Goal: Task Accomplishment & Management: Manage account settings

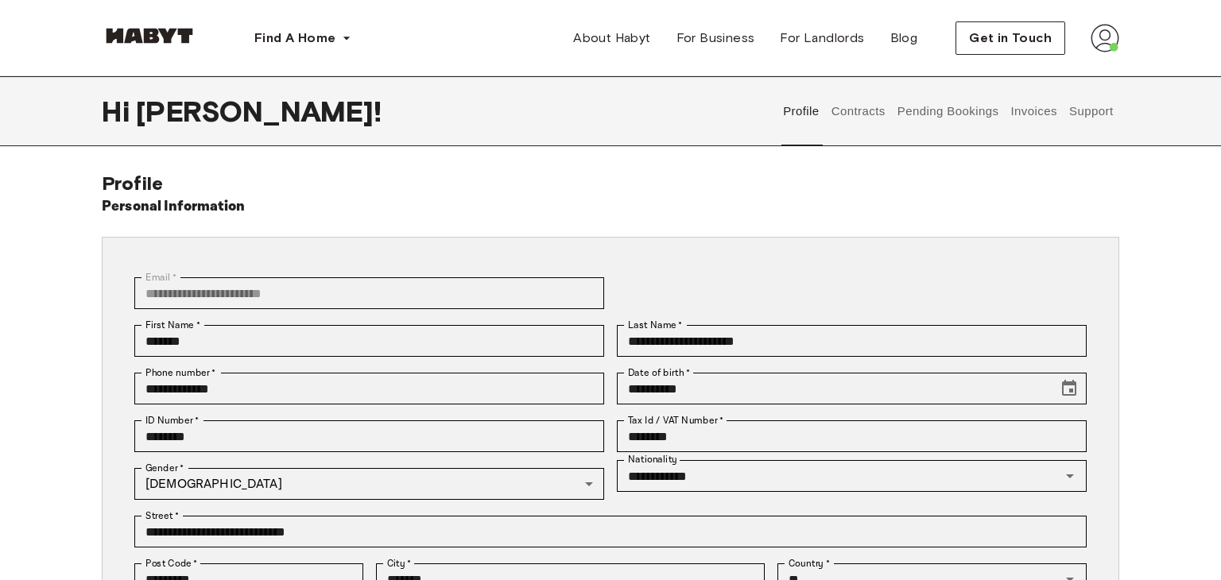
click at [815, 107] on button "Profile" at bounding box center [801, 111] width 41 height 70
click at [855, 107] on button "Contracts" at bounding box center [858, 111] width 58 height 70
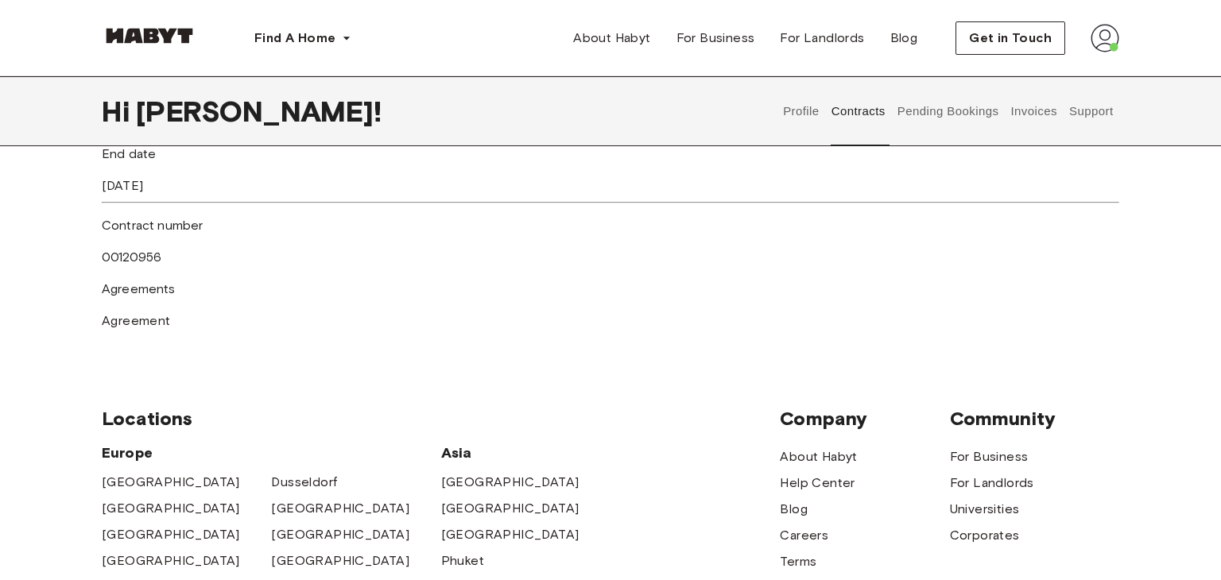
scroll to position [956, 0]
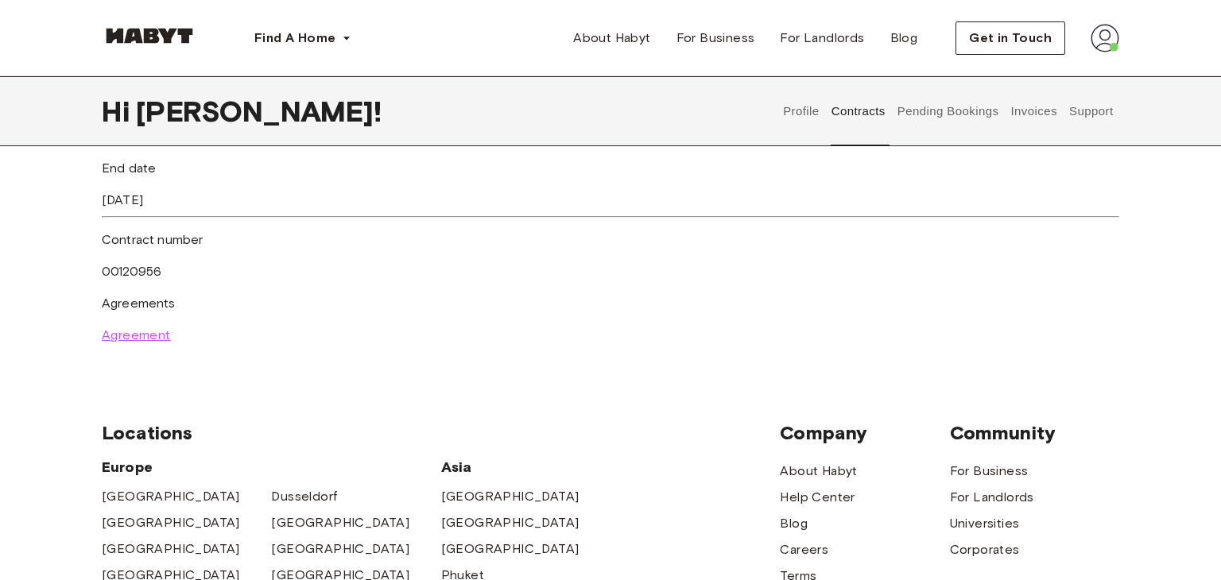
click at [171, 338] on span "Agreement" at bounding box center [136, 335] width 69 height 19
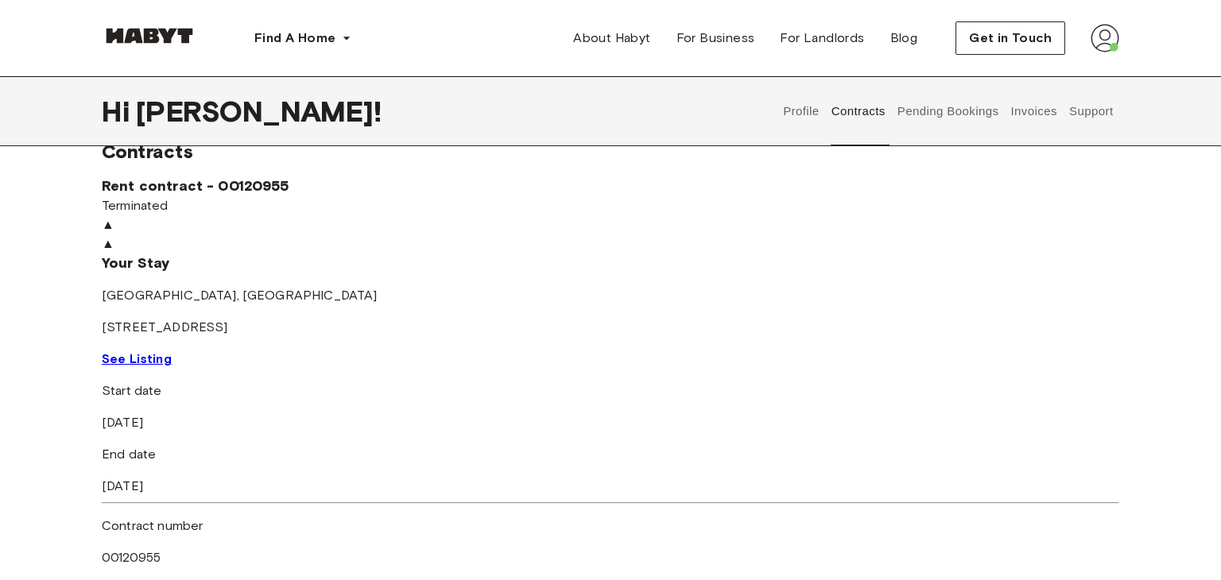
scroll to position [0, 0]
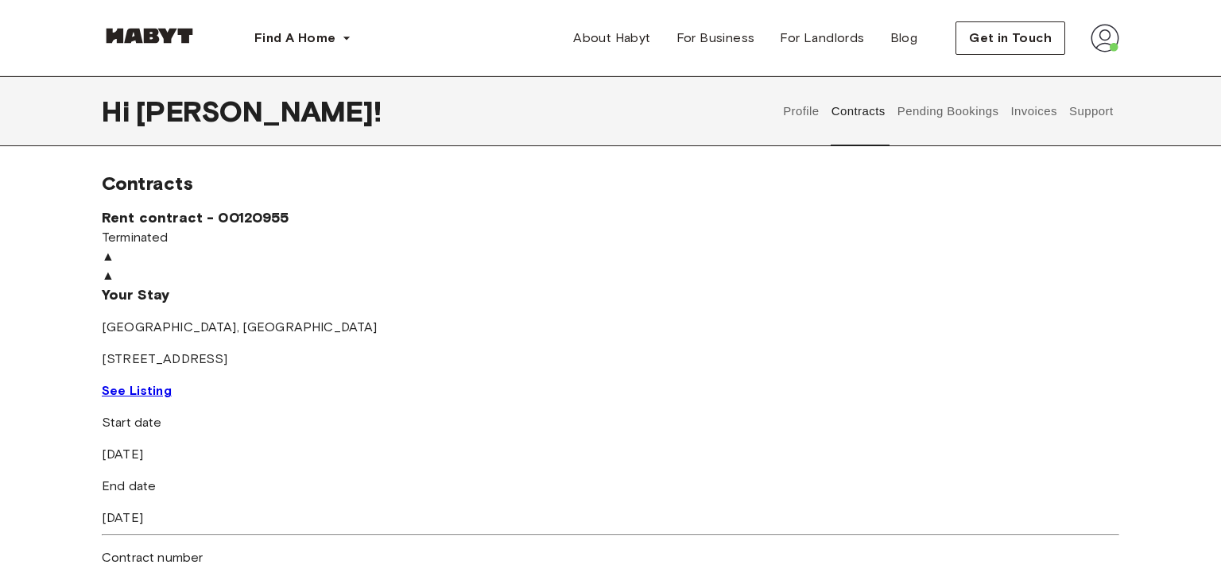
click at [1039, 111] on button "Invoices" at bounding box center [1034, 111] width 50 height 70
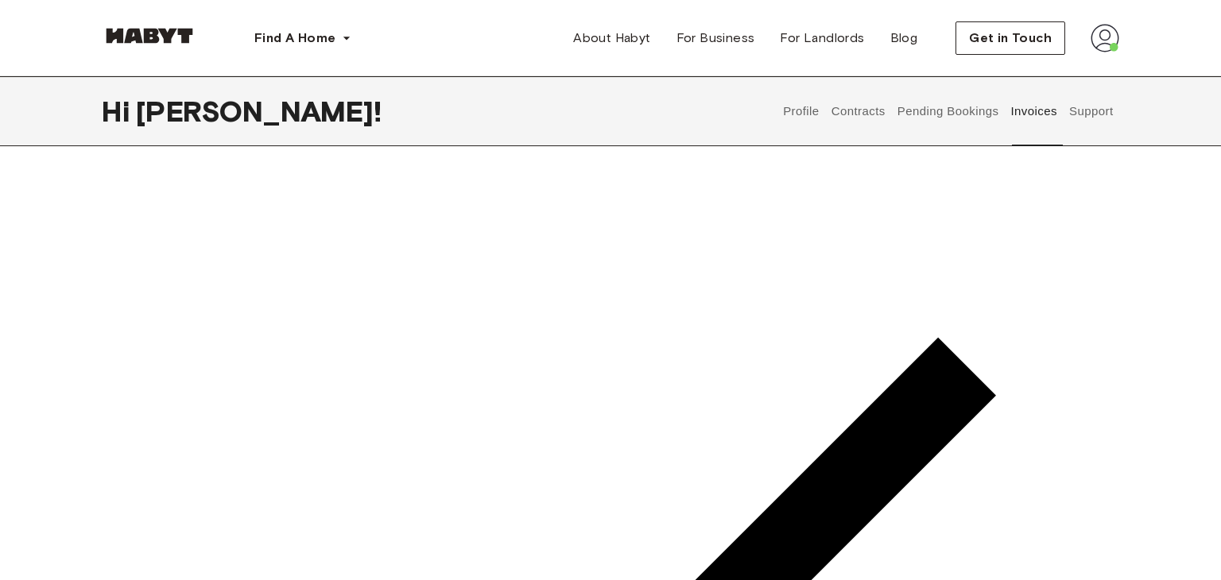
scroll to position [105, 0]
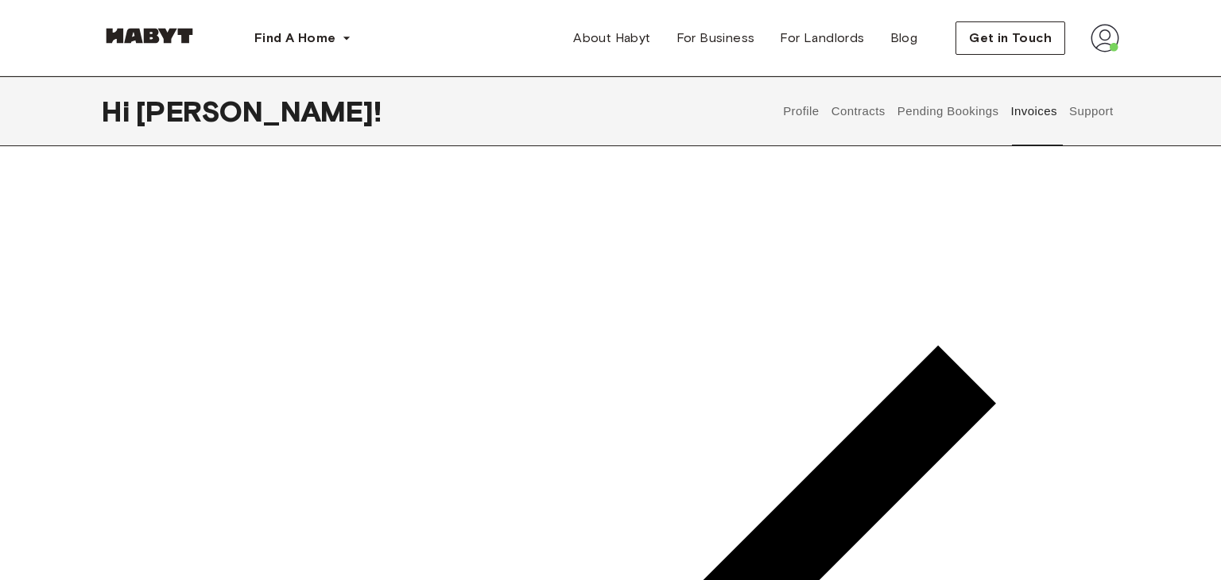
click at [921, 107] on button "Pending Bookings" at bounding box center [948, 111] width 106 height 70
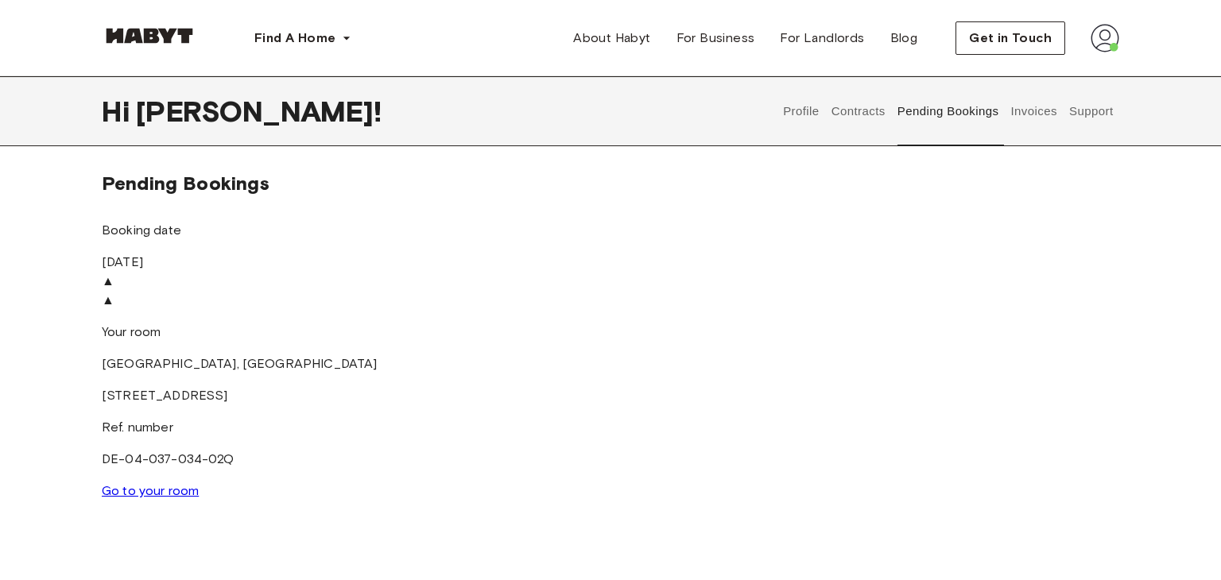
click at [858, 118] on button "Contracts" at bounding box center [858, 111] width 58 height 70
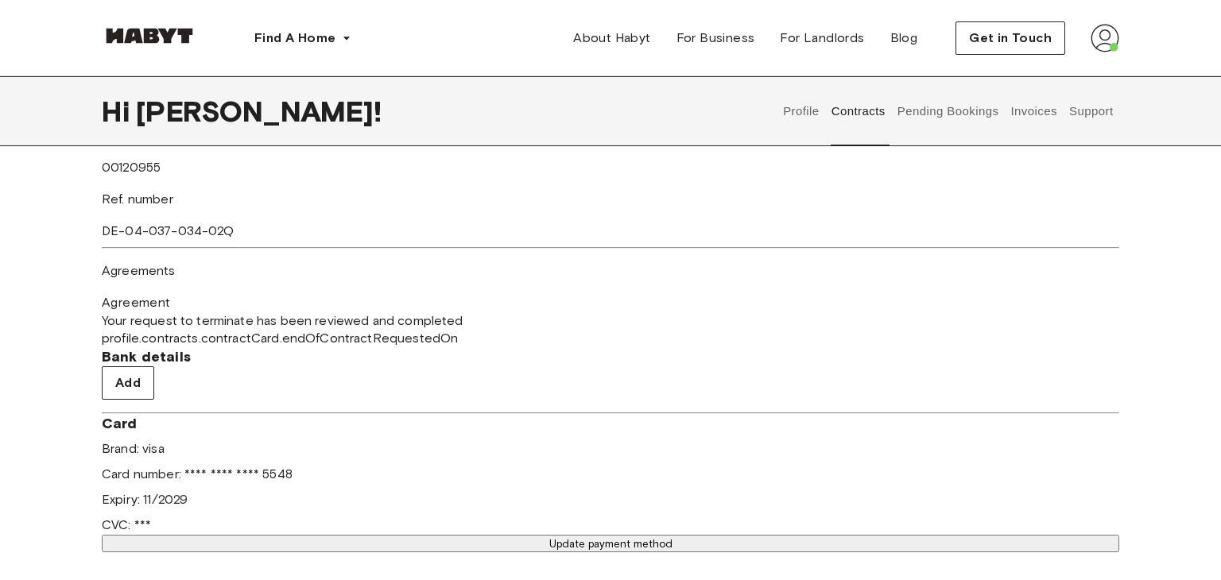
scroll to position [425, 0]
click at [502, 310] on span "Your request to terminate has been reviewed and completed" at bounding box center [611, 318] width 1018 height 17
click at [376, 310] on span "Your request to terminate has been reviewed and completed" at bounding box center [611, 318] width 1018 height 17
click at [194, 278] on p "Agreements" at bounding box center [611, 268] width 1018 height 19
click at [153, 291] on span "Agreement" at bounding box center [136, 300] width 69 height 19
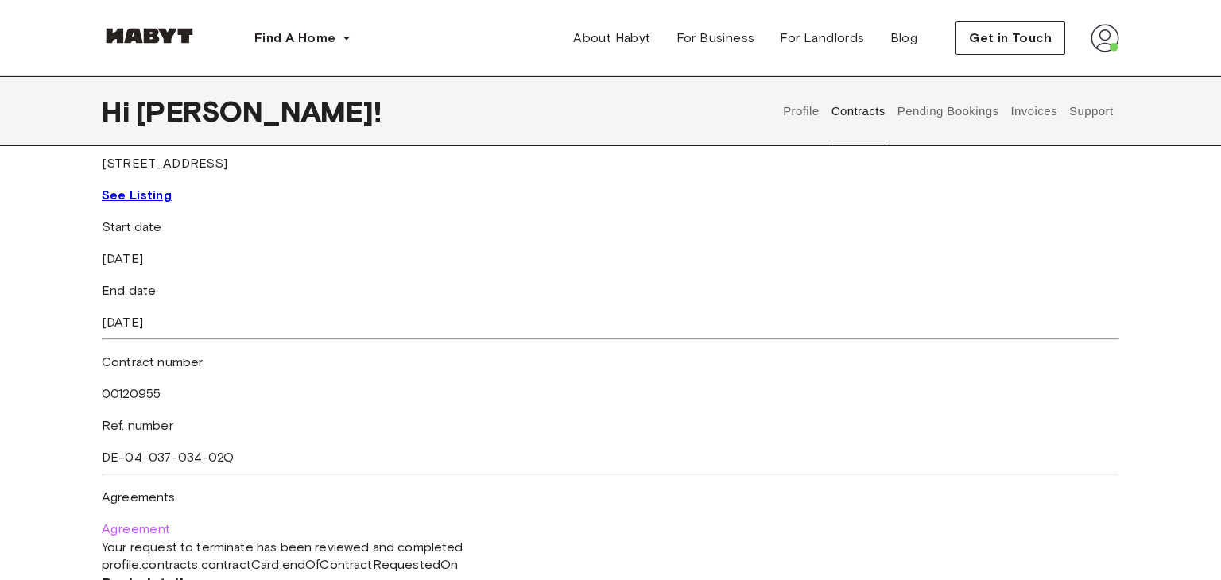
scroll to position [207, 0]
